Goal: Task Accomplishment & Management: Use online tool/utility

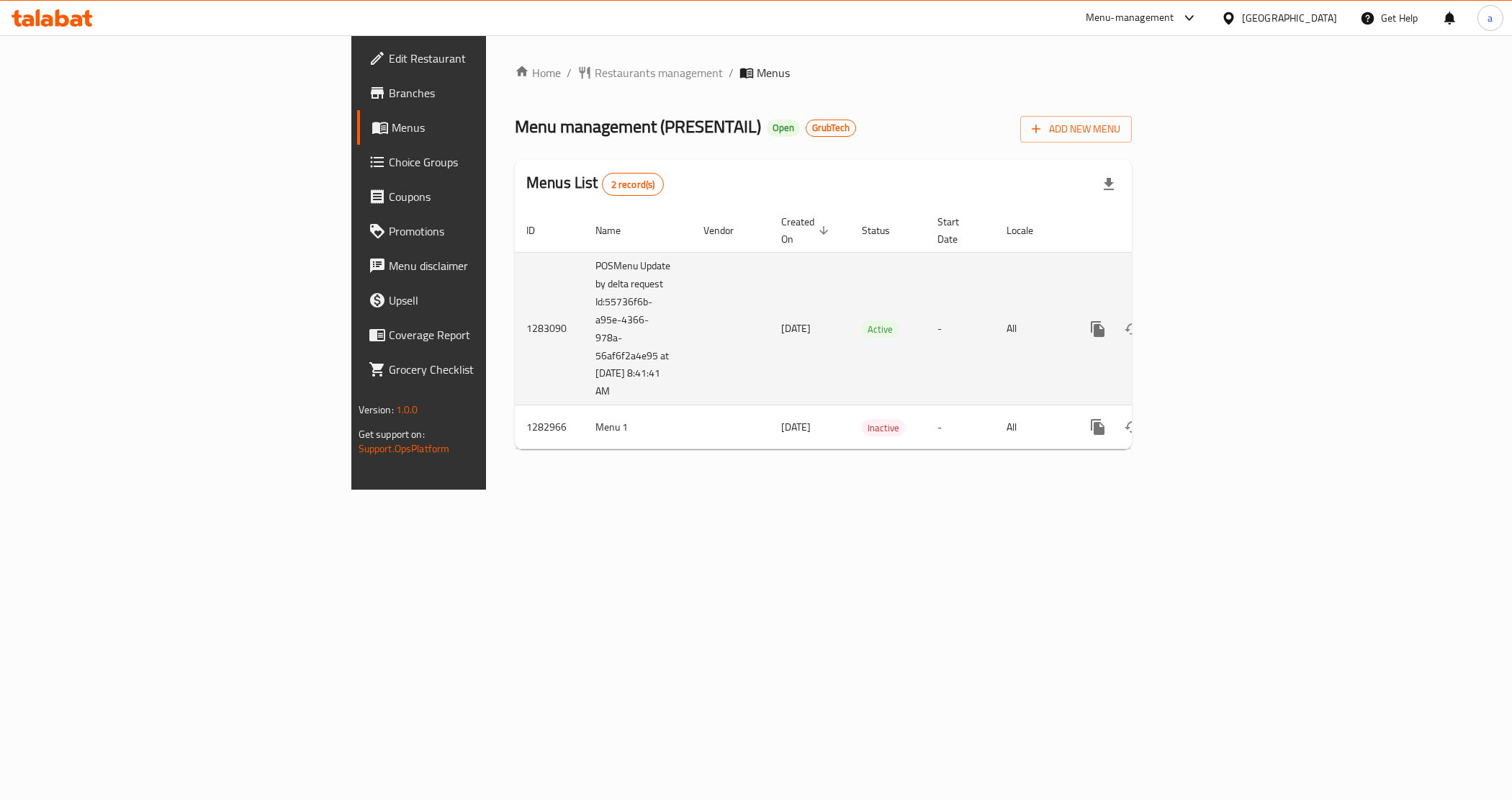
click at [515, 302] on td "1283090" at bounding box center [550, 328] width 69 height 153
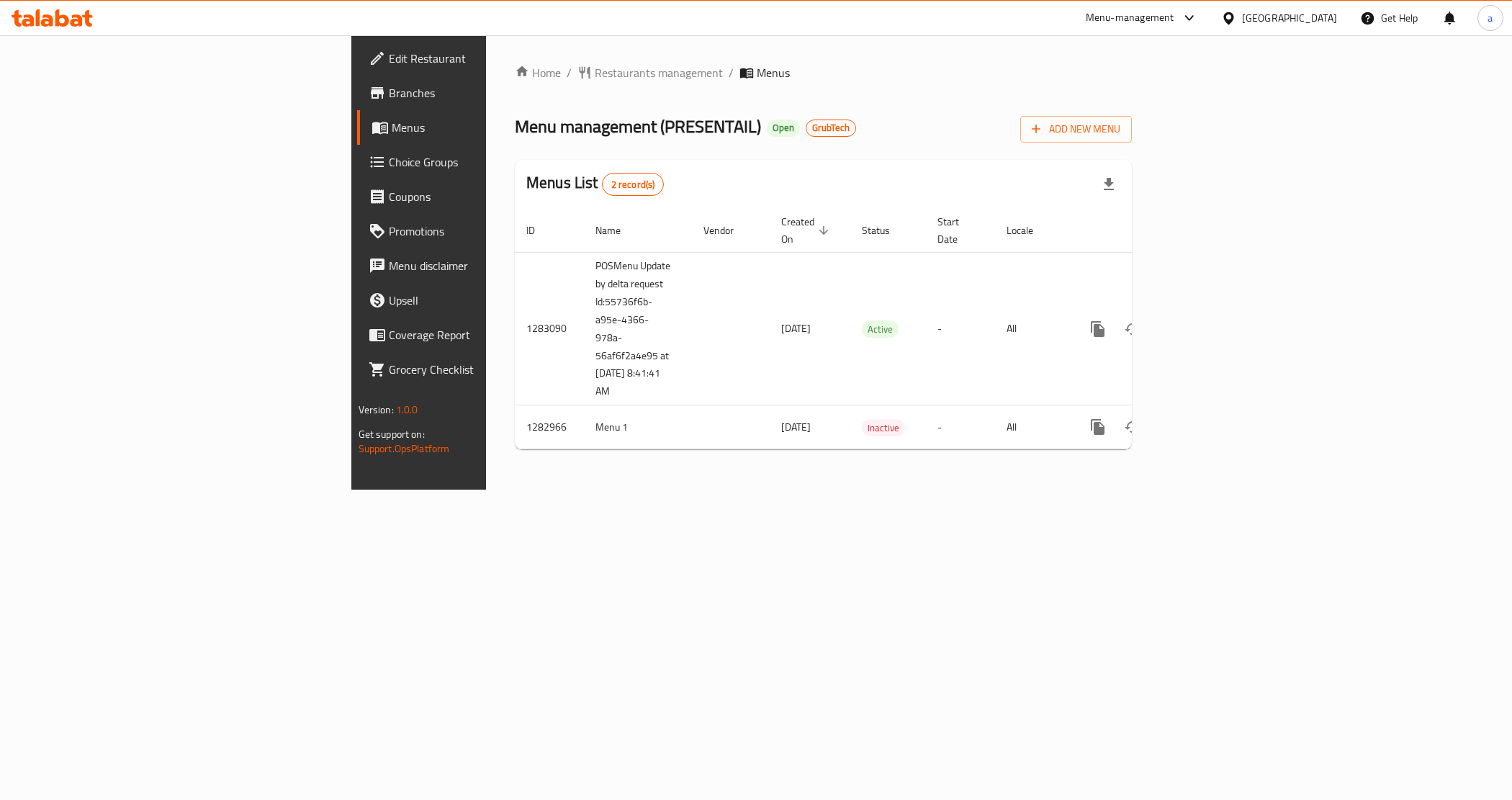
click at [829, 490] on div "Home / Restaurants management / Menus Menu management ( PRESENTAIL ) Open GrubT…" at bounding box center [823, 262] width 674 height 455
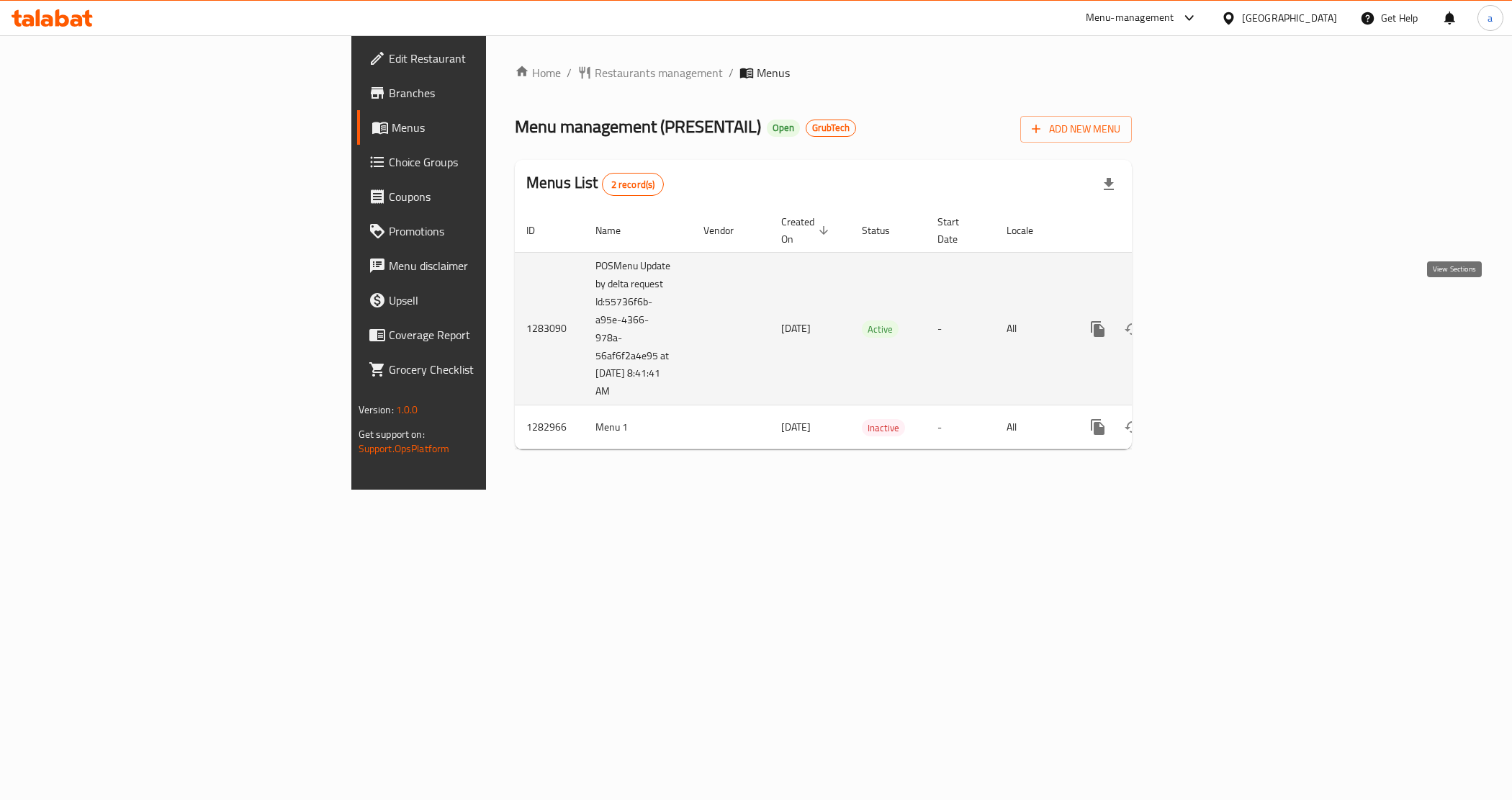
click at [1211, 320] on icon "enhanced table" at bounding box center [1202, 329] width 17 height 17
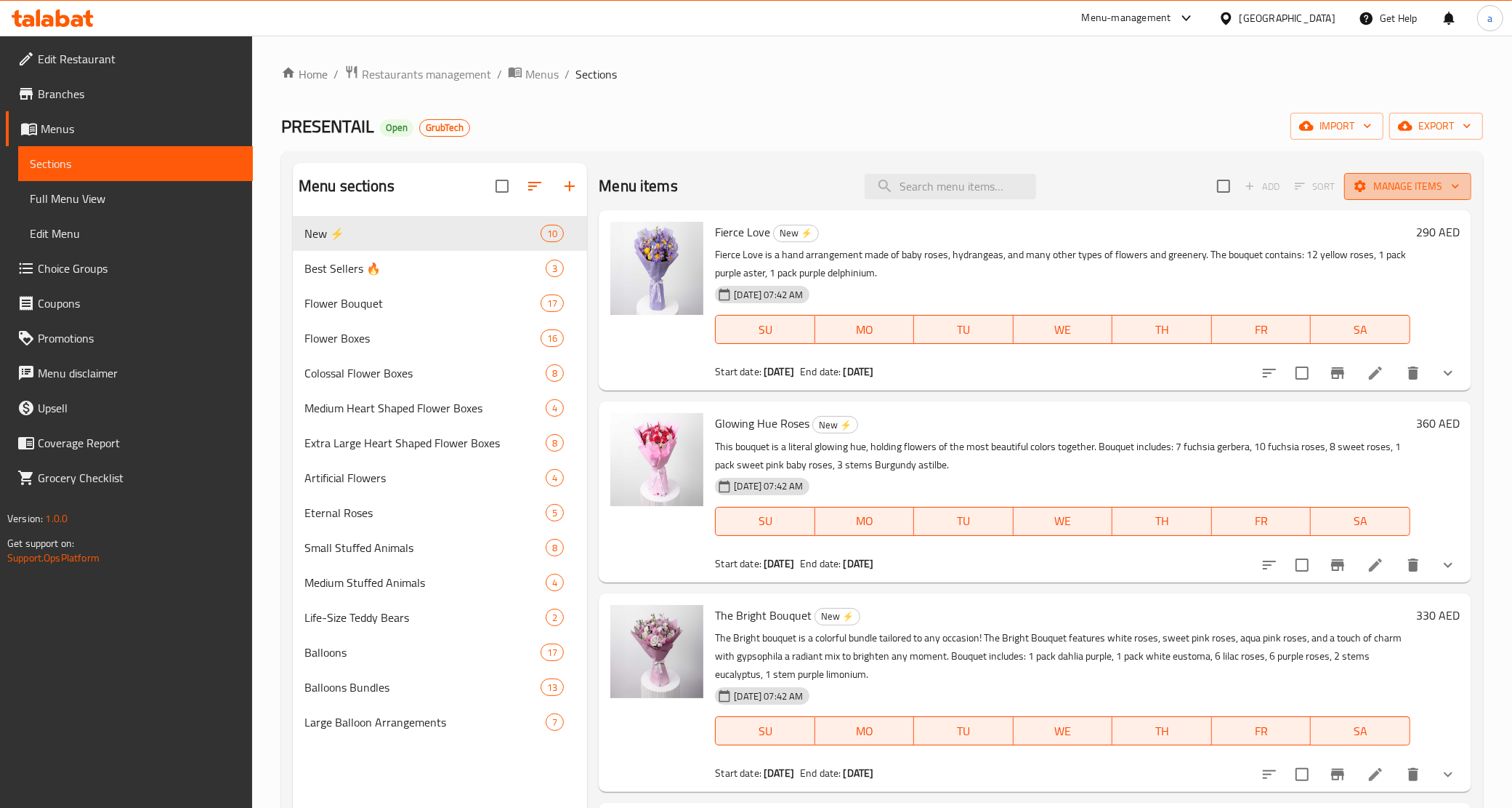
click at [1387, 180] on span "Manage items" at bounding box center [1407, 186] width 104 height 18
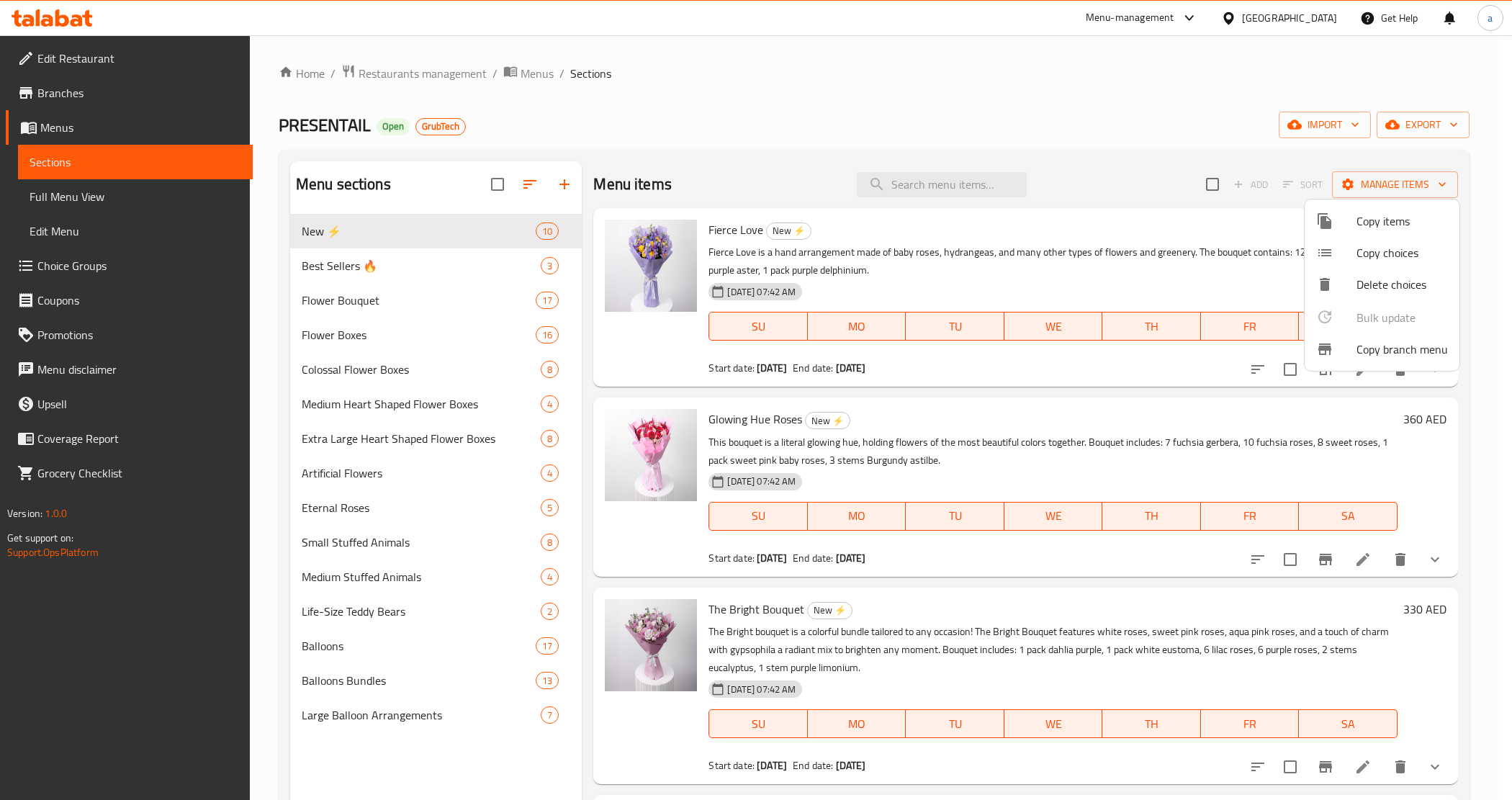
click at [1135, 26] on div at bounding box center [756, 400] width 1512 height 800
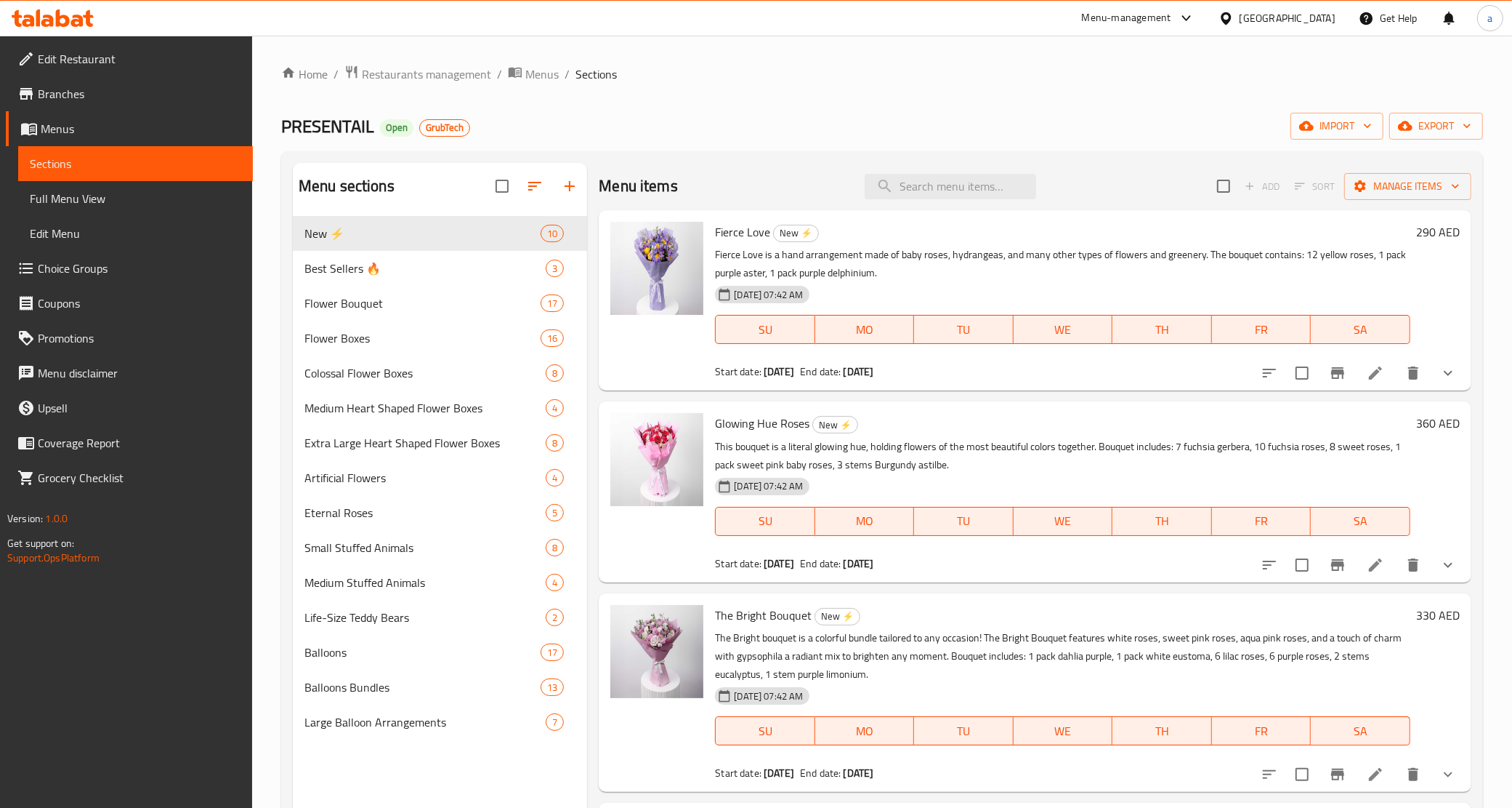
click at [1146, 10] on div "Menu-management" at bounding box center [1126, 18] width 90 height 17
click at [1047, 98] on div "Catalog" at bounding box center [1087, 98] width 218 height 33
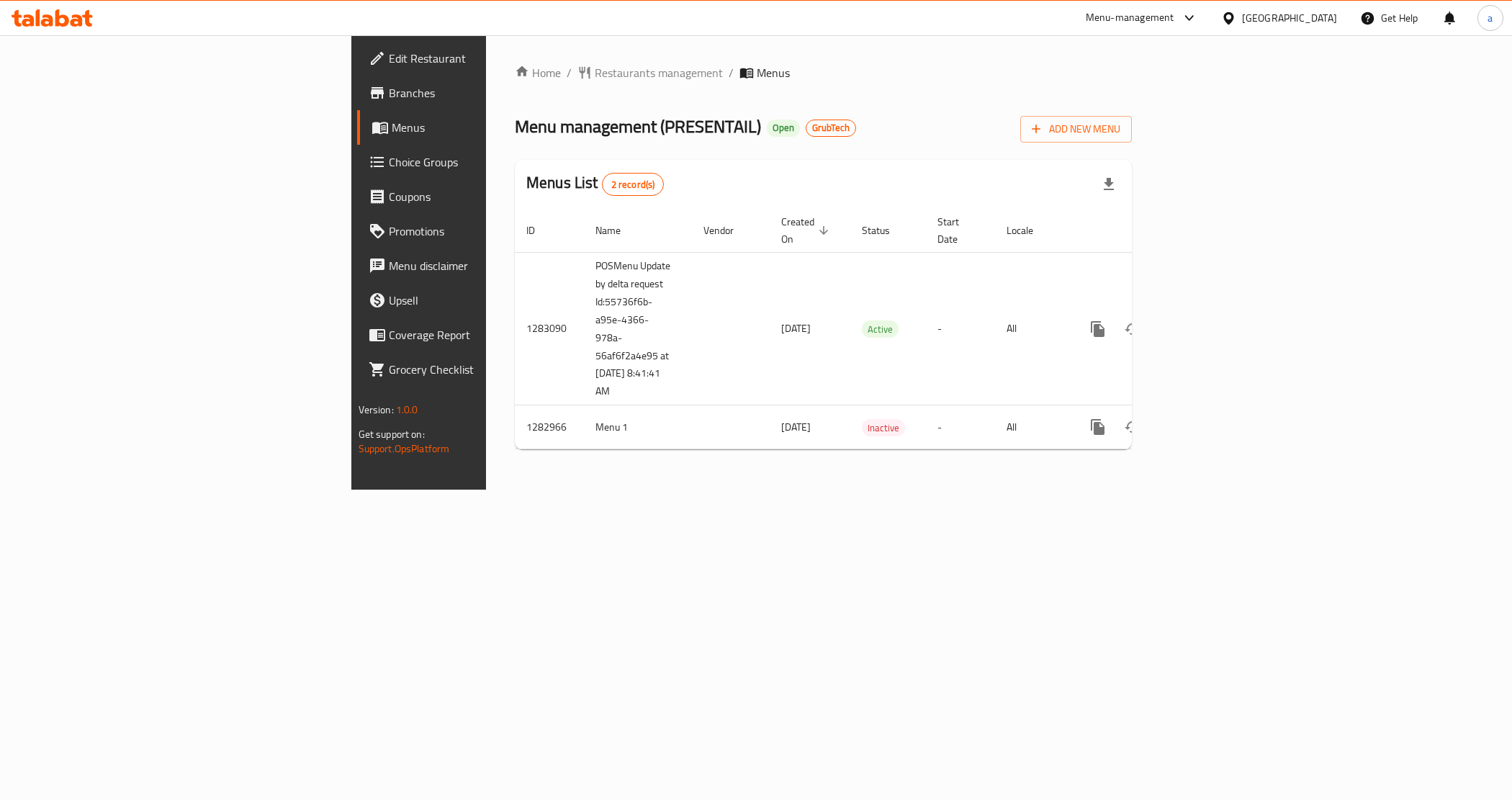
click at [389, 86] on span "Branches" at bounding box center [491, 93] width 204 height 17
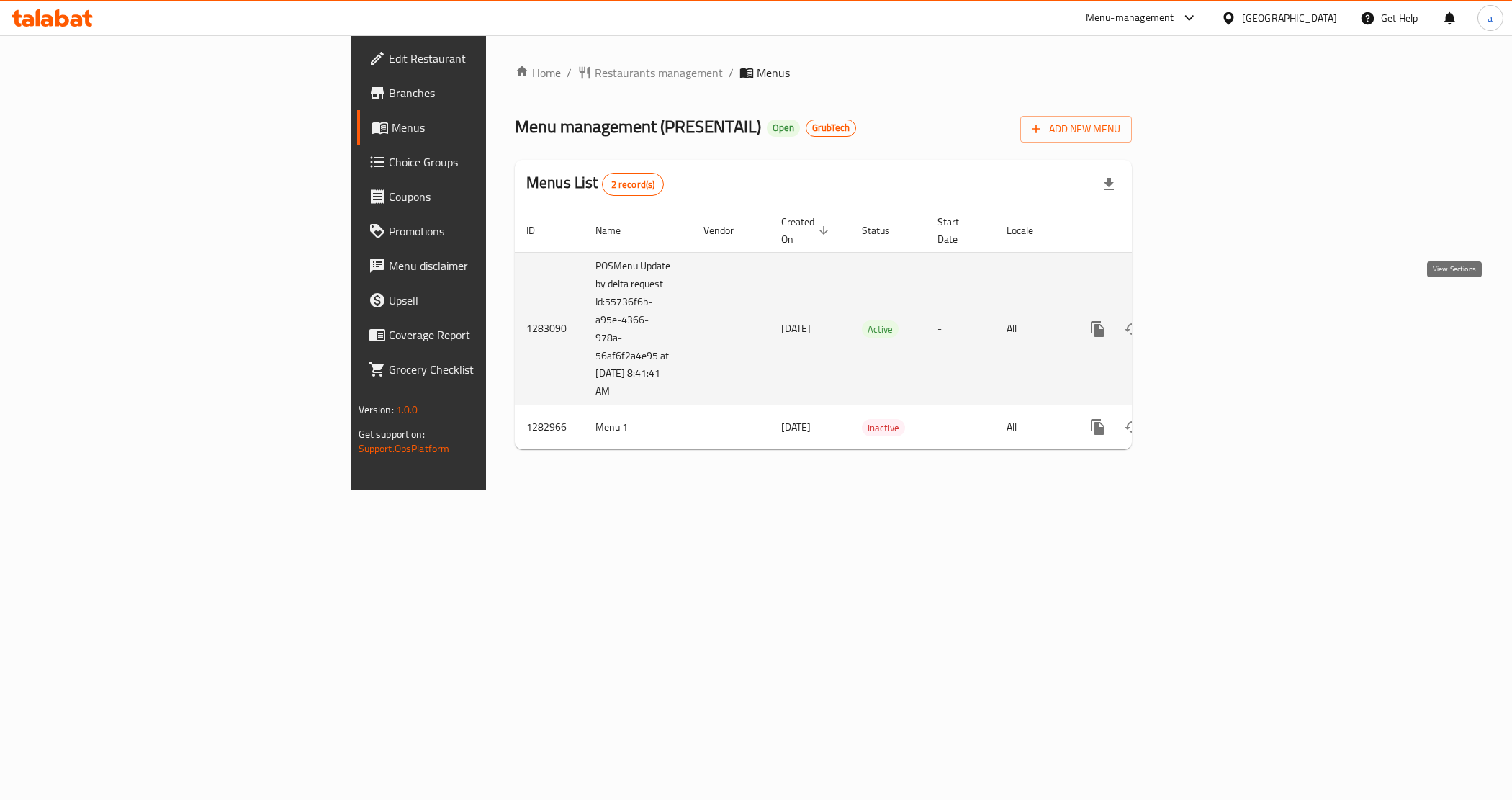
click at [1211, 320] on icon "enhanced table" at bounding box center [1202, 329] width 17 height 17
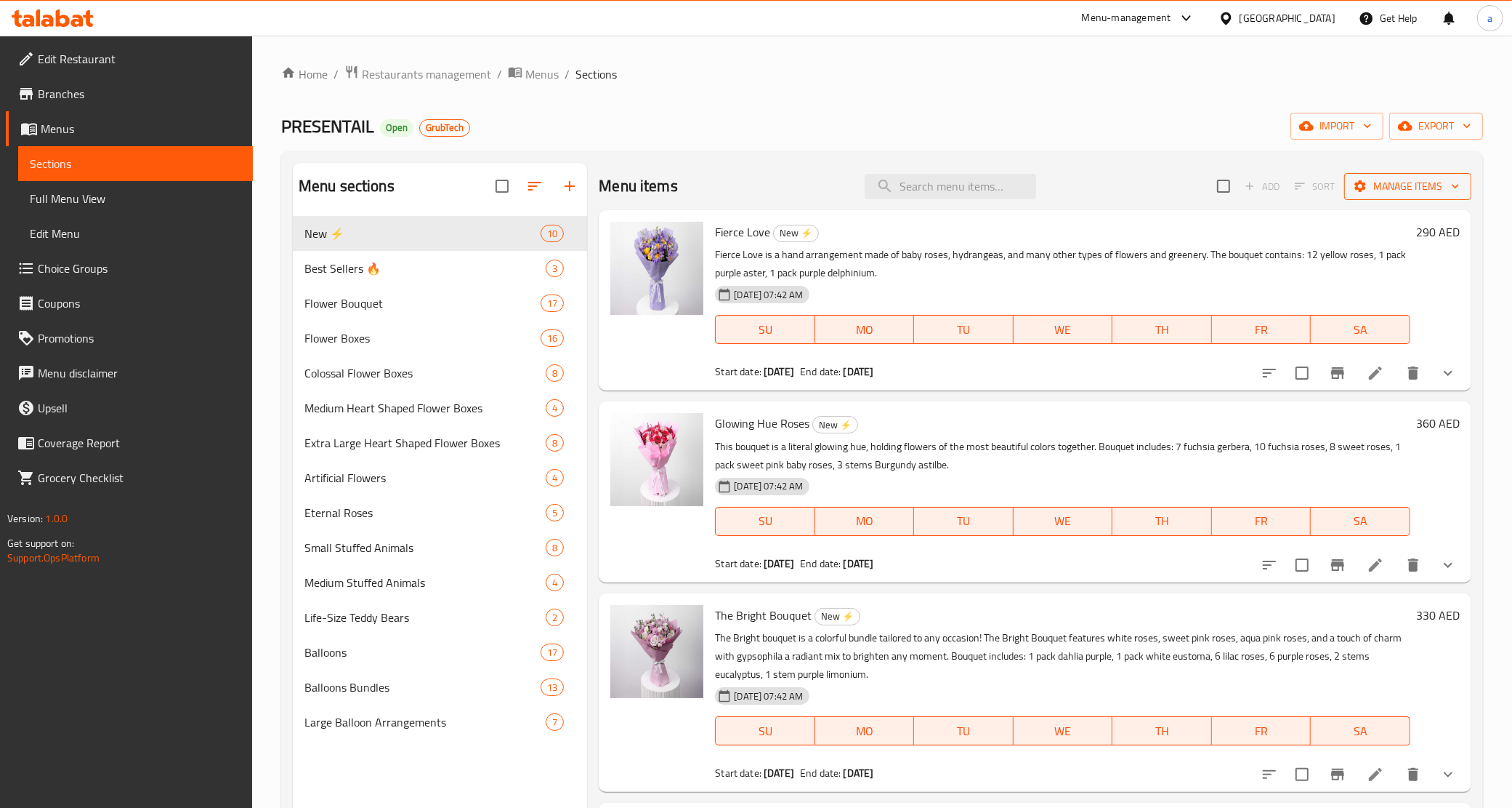
click at [1397, 182] on span "Manage items" at bounding box center [1407, 186] width 104 height 18
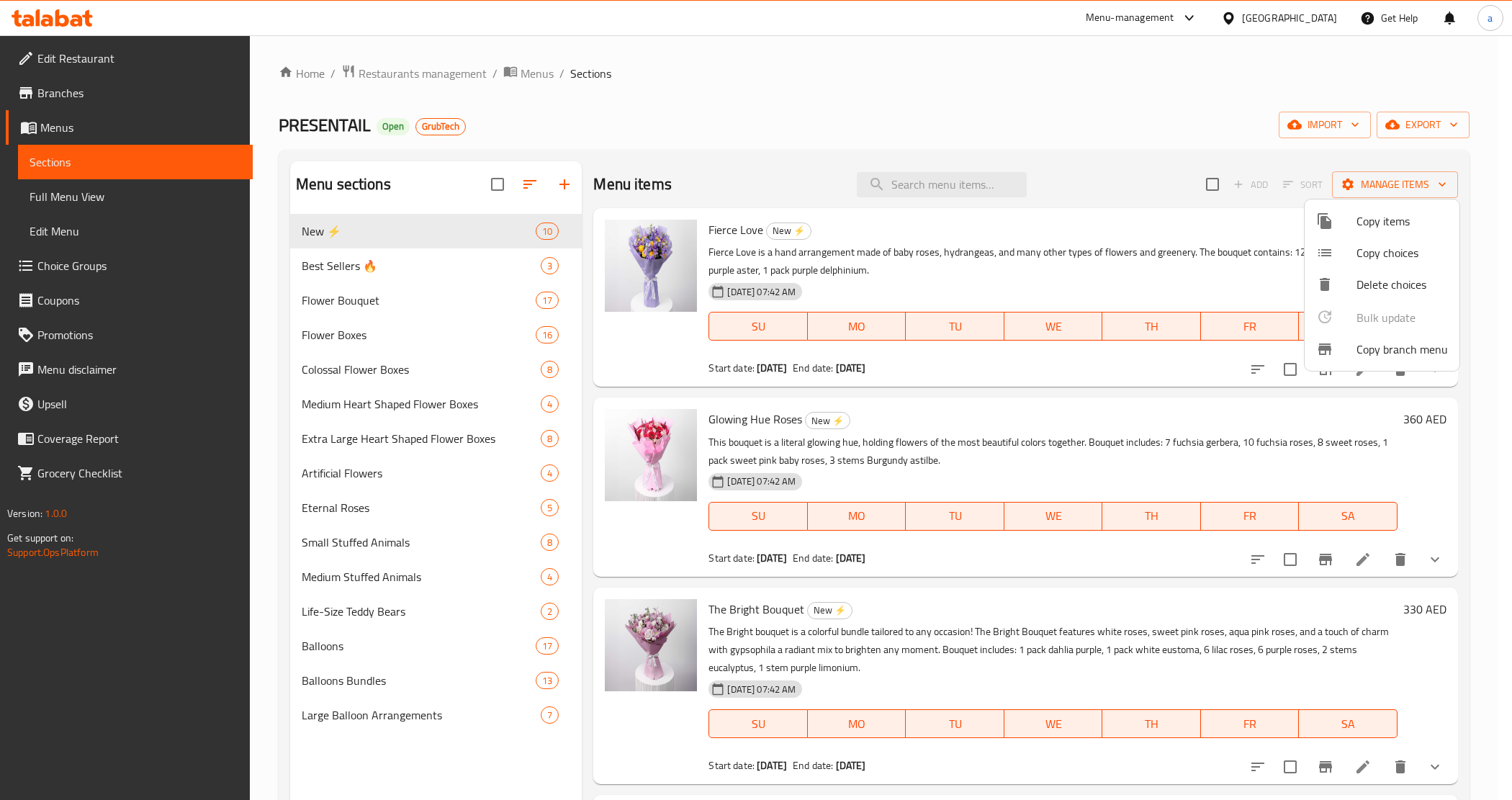
click at [116, 122] on div at bounding box center [756, 400] width 1512 height 800
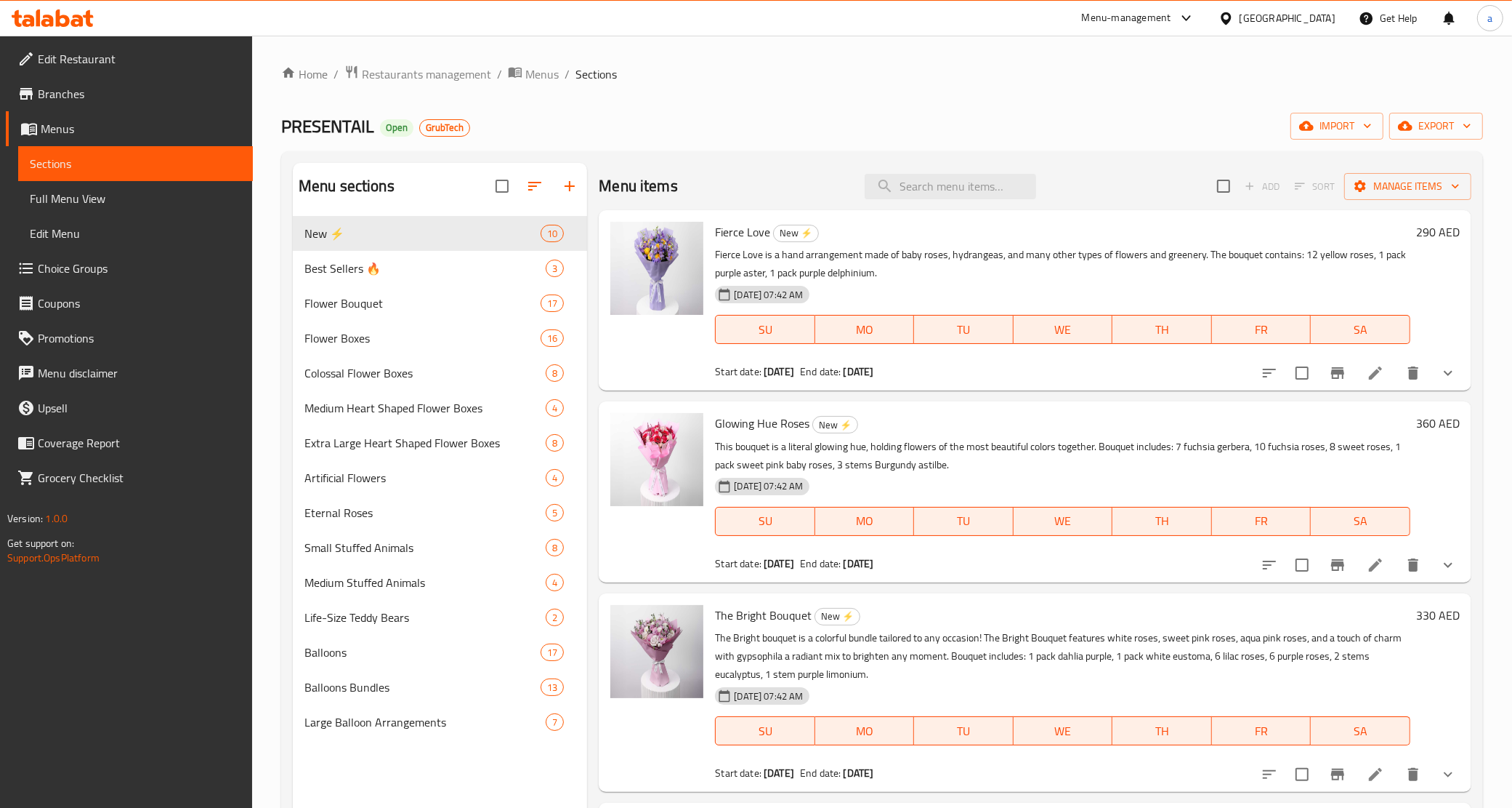
click at [117, 124] on span "Menus" at bounding box center [140, 128] width 200 height 17
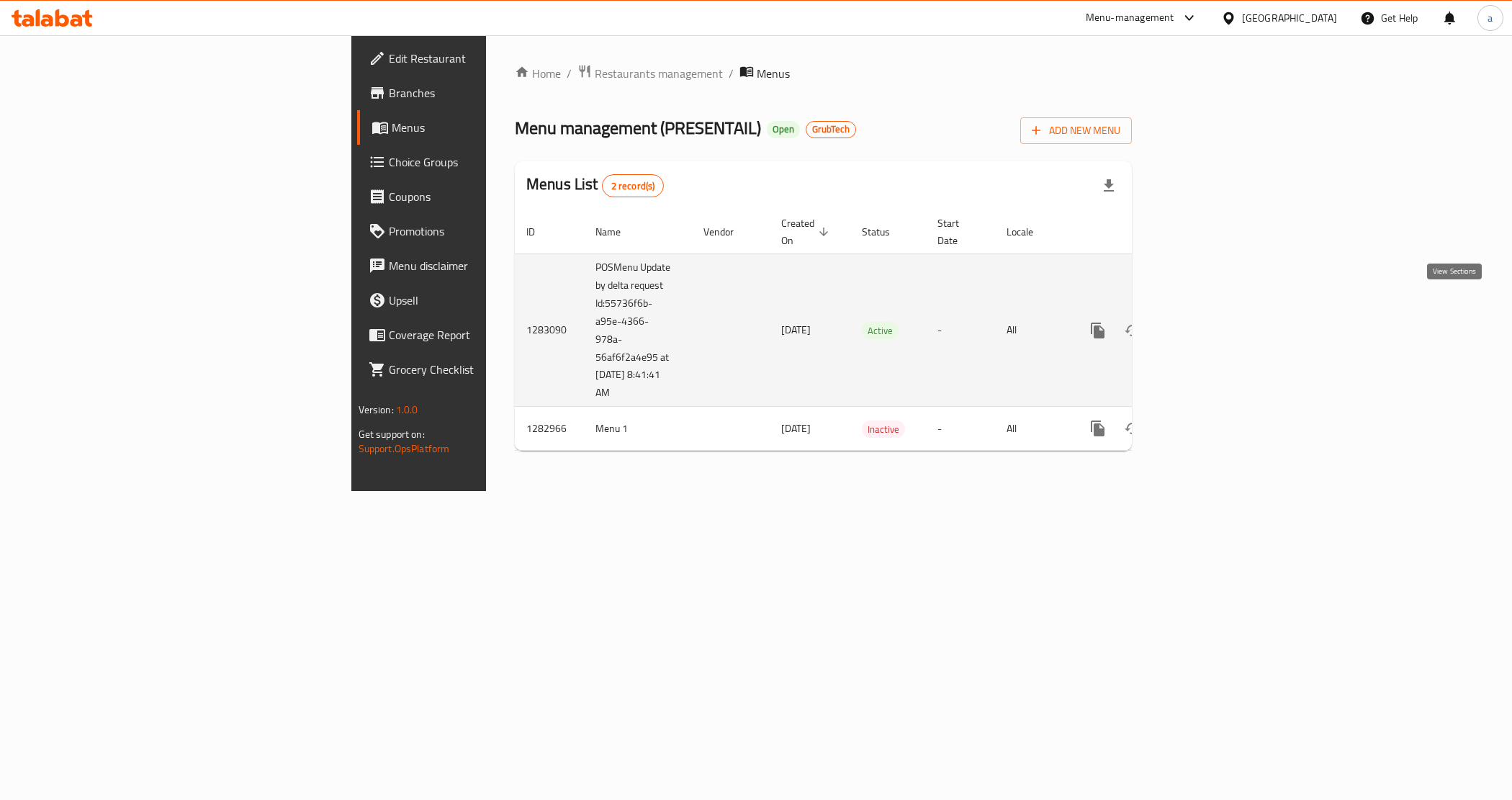
click at [1211, 322] on icon "enhanced table" at bounding box center [1202, 331] width 17 height 17
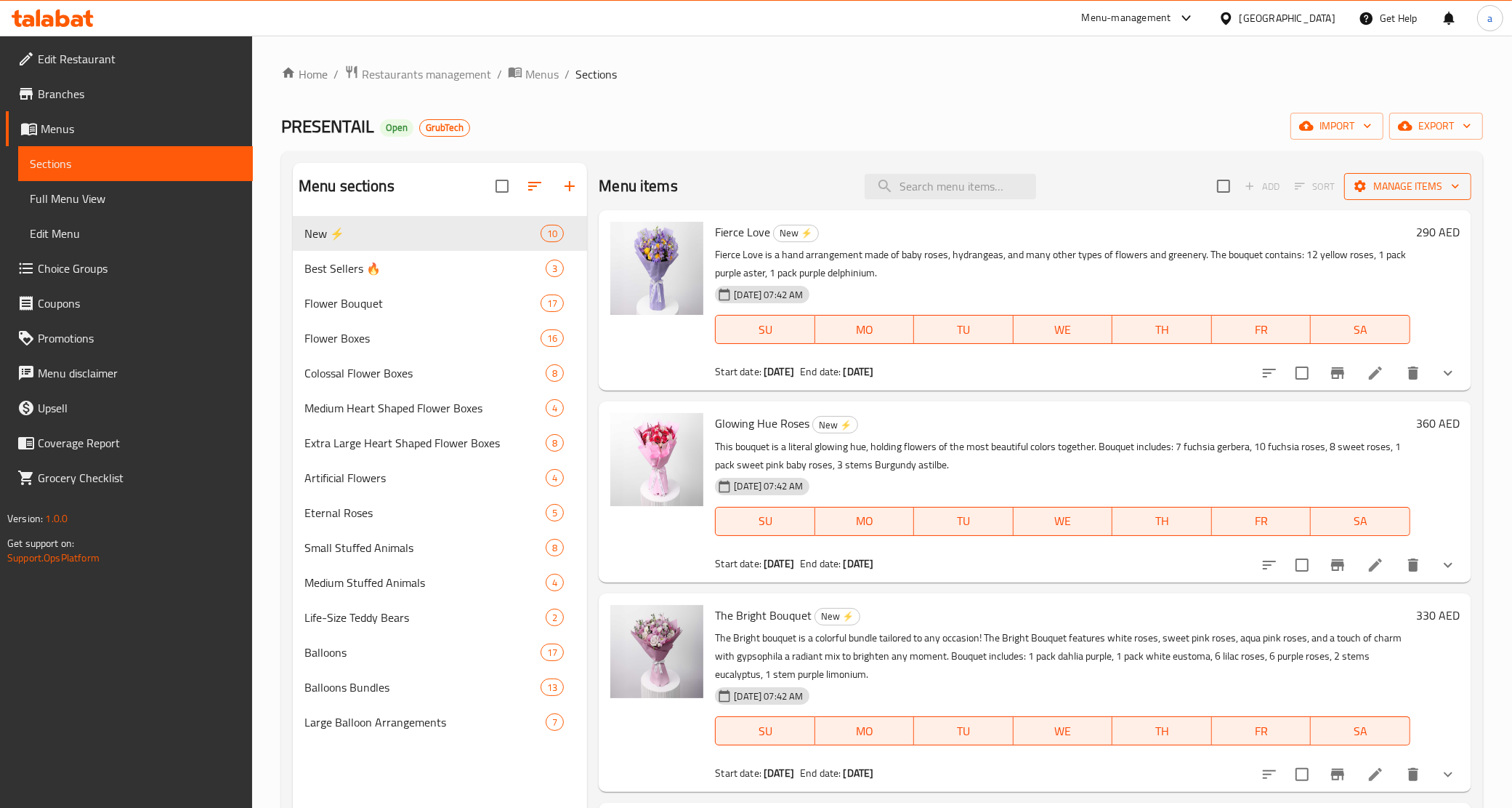
click at [1396, 183] on span "Manage items" at bounding box center [1407, 186] width 104 height 18
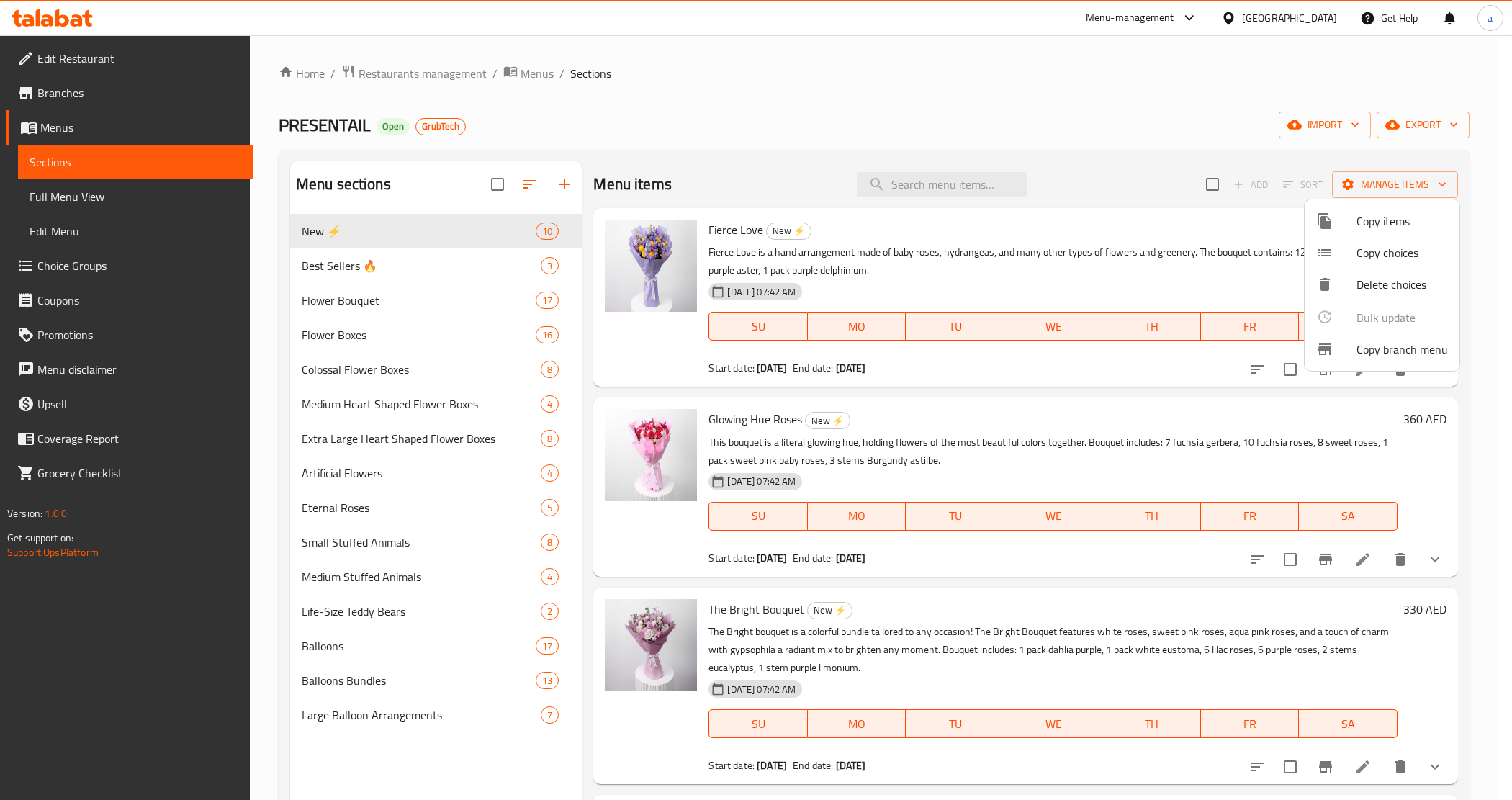
click at [1410, 346] on span "Copy branch menu" at bounding box center [1402, 349] width 91 height 17
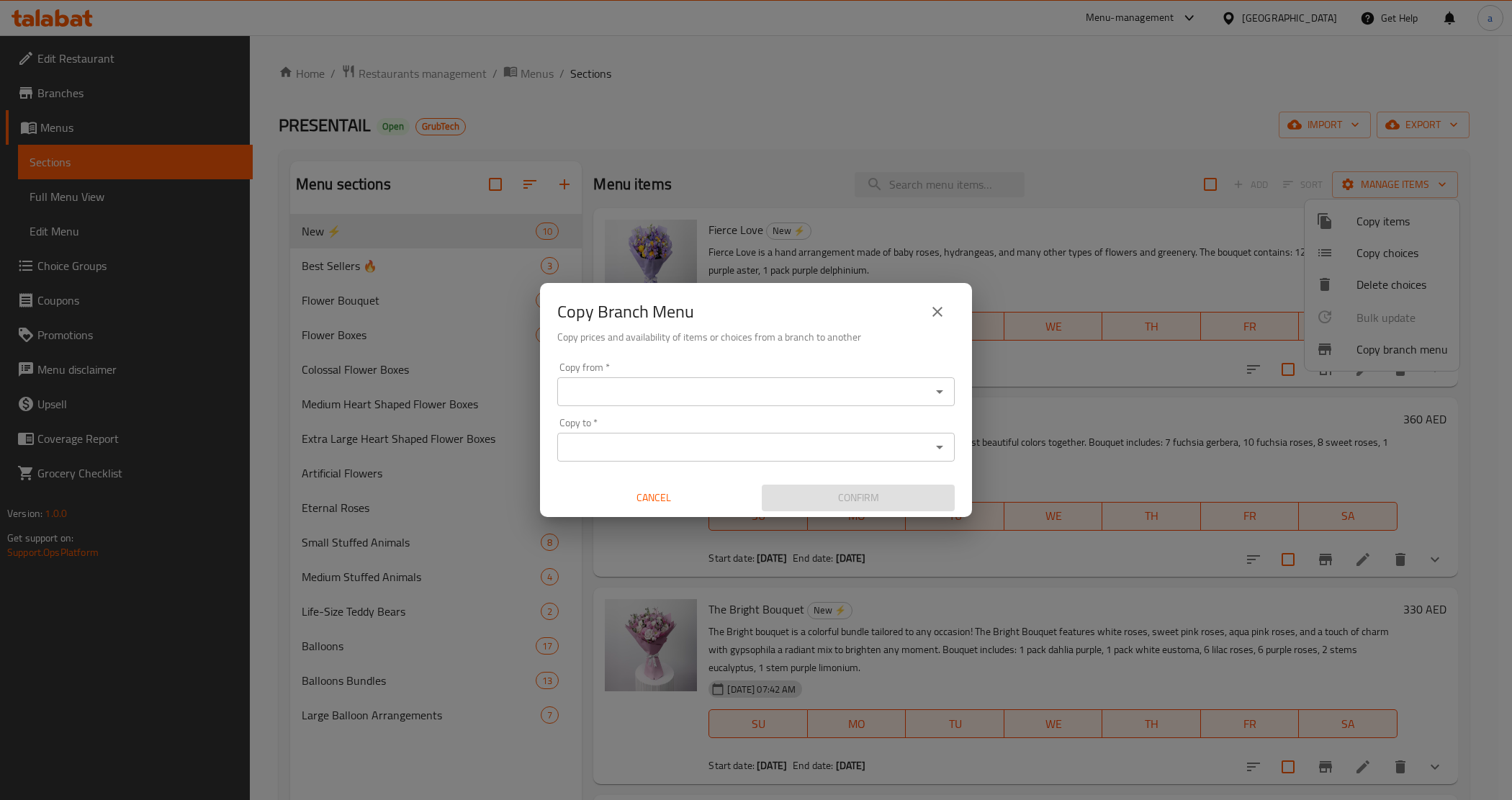
click at [937, 303] on icon "close" at bounding box center [937, 312] width 17 height 17
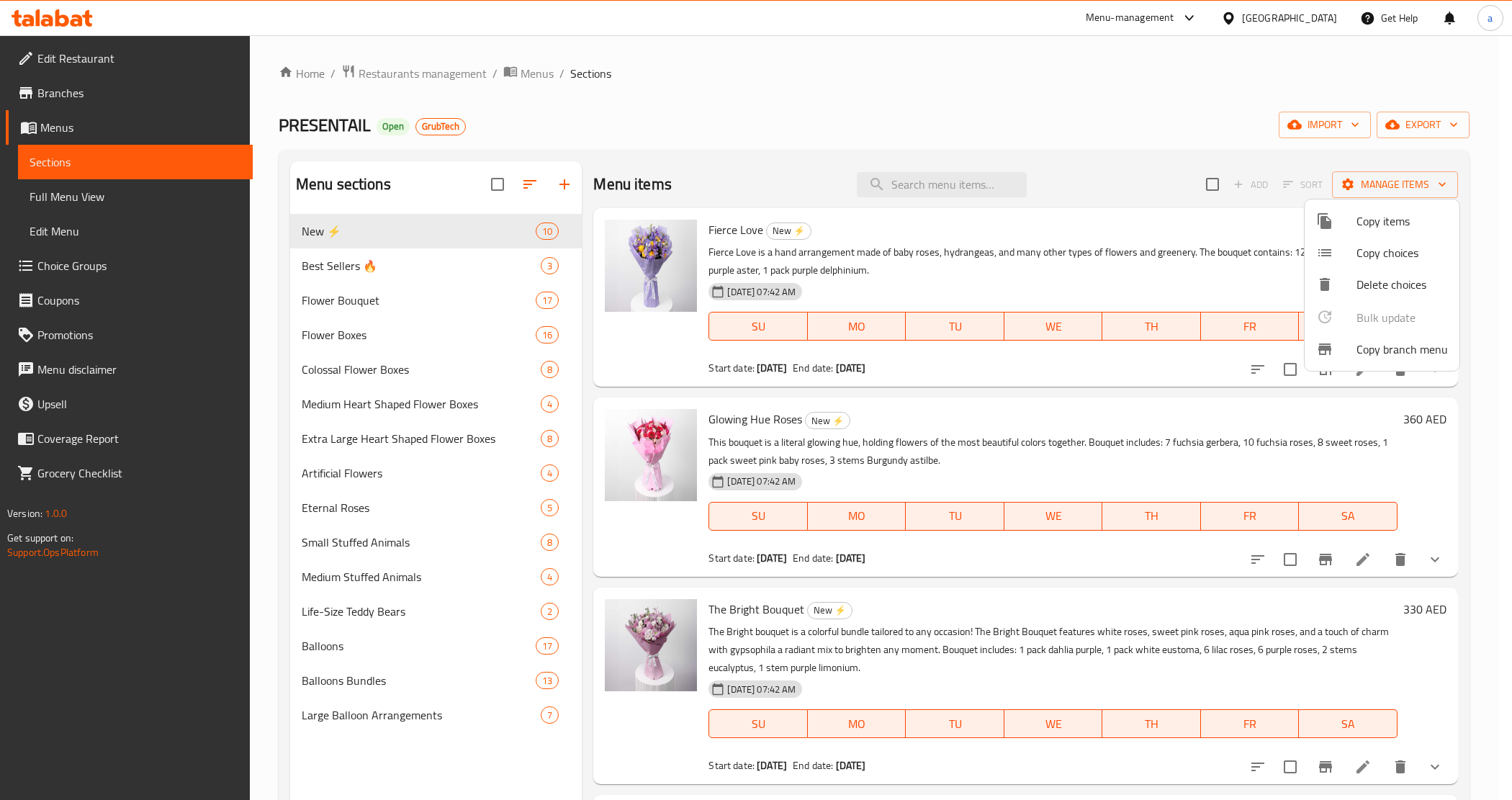
click at [93, 473] on div at bounding box center [756, 400] width 1512 height 800
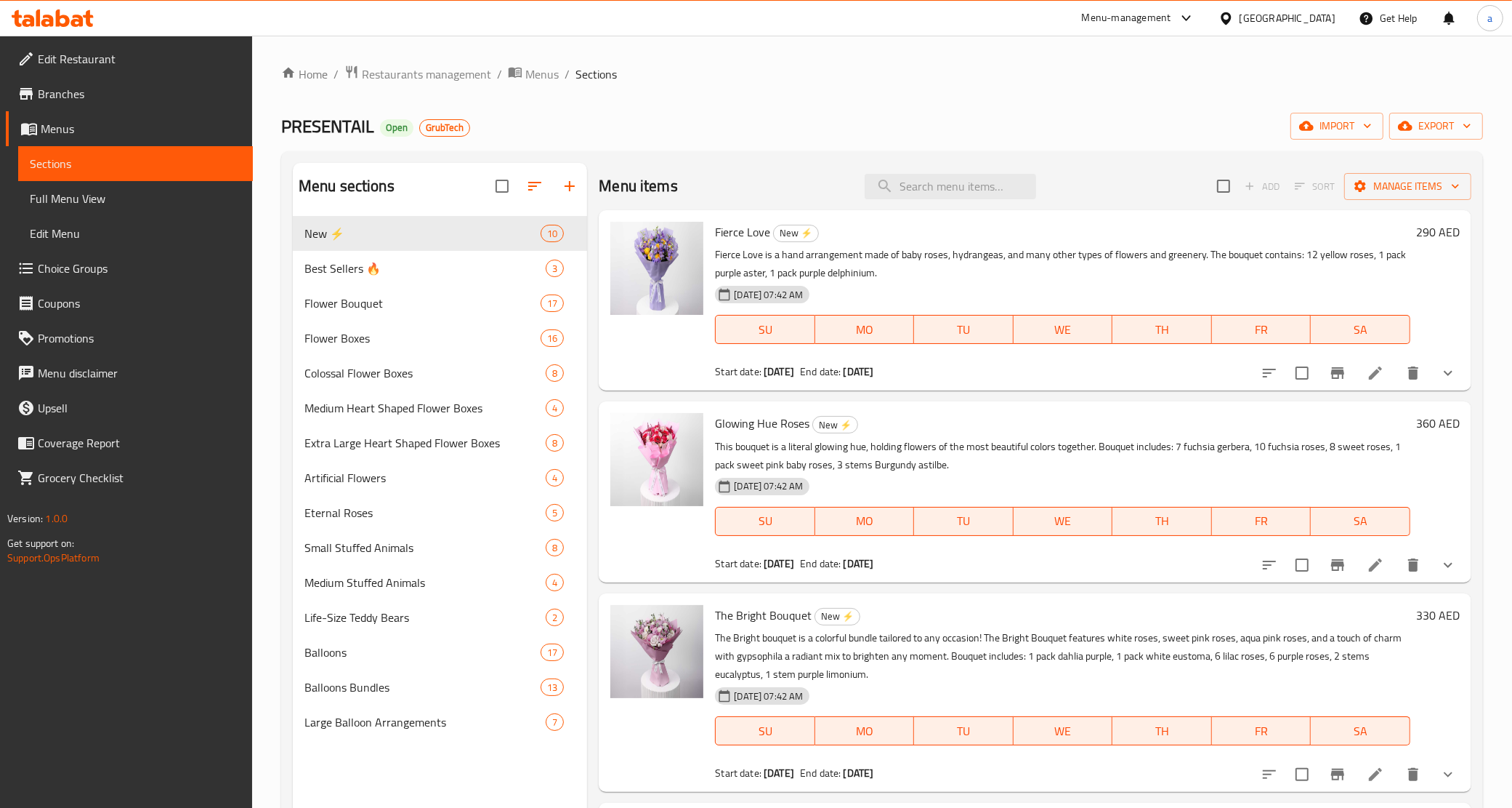
click at [94, 477] on span "Grocery Checklist" at bounding box center [139, 477] width 204 height 17
